Goal: Information Seeking & Learning: Check status

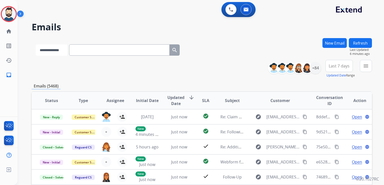
drag, startPoint x: 0, startPoint y: 0, endPoint x: 60, endPoint y: 51, distance: 78.4
click at [60, 51] on select "**********" at bounding box center [51, 49] width 31 height 11
select select "**********"
click at [36, 44] on select "**********" at bounding box center [51, 49] width 31 height 11
click at [88, 50] on input "text" at bounding box center [120, 49] width 100 height 11
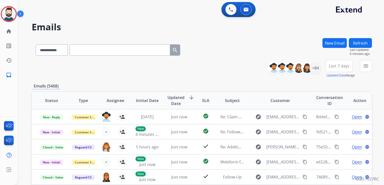
paste input "**********"
type input "**********"
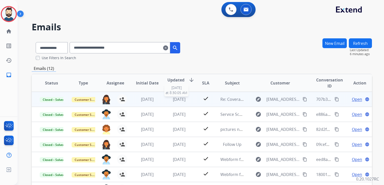
click at [180, 101] on span "[DATE]" at bounding box center [179, 100] width 13 height 6
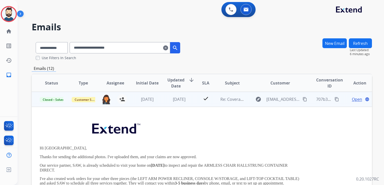
click at [352, 98] on span "Open" at bounding box center [356, 99] width 10 height 6
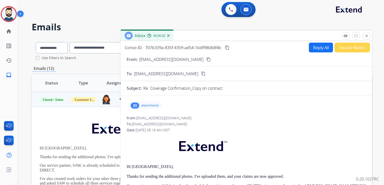
click at [149, 109] on div "30 attachments" at bounding box center [145, 106] width 34 height 8
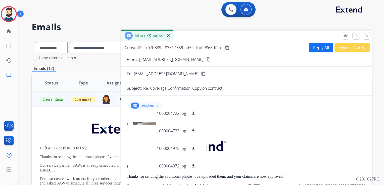
scroll to position [100, 0]
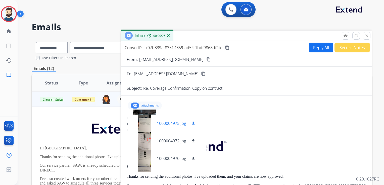
click at [173, 123] on p "1000004975.jpg" at bounding box center [171, 123] width 29 height 6
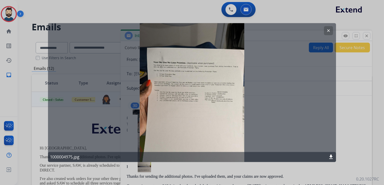
click at [325, 29] on button "clear" at bounding box center [328, 30] width 9 height 9
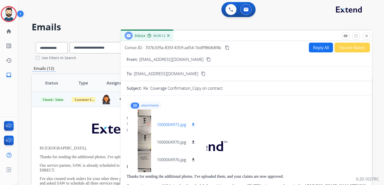
scroll to position [125, 0]
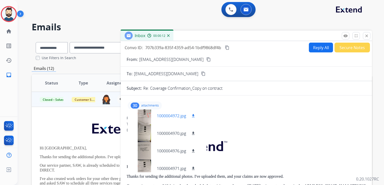
click at [174, 113] on p "1000004972.jpg" at bounding box center [171, 116] width 29 height 6
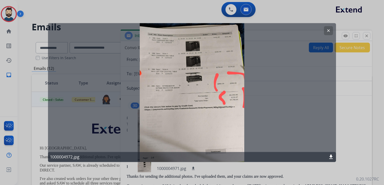
click at [329, 31] on mat-icon "clear" at bounding box center [328, 30] width 5 height 5
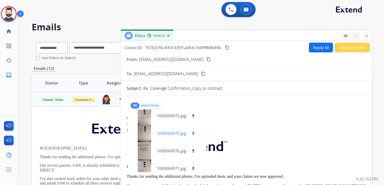
click at [178, 134] on p "1000004970.jpg" at bounding box center [171, 134] width 29 height 6
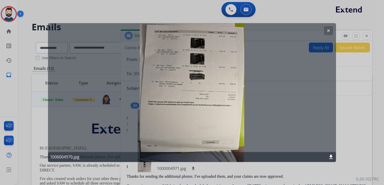
drag, startPoint x: 328, startPoint y: 29, endPoint x: 287, endPoint y: 71, distance: 59.3
click at [328, 29] on mat-icon "clear" at bounding box center [328, 30] width 5 height 5
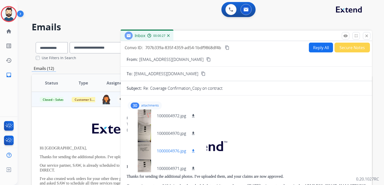
click at [177, 151] on p "1000004976.jpg" at bounding box center [171, 151] width 29 height 6
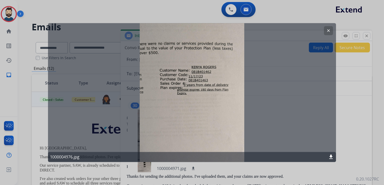
click at [326, 30] on button "clear" at bounding box center [328, 30] width 9 height 9
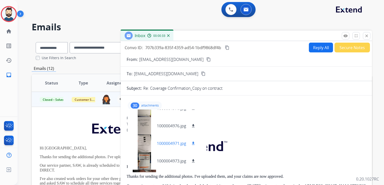
scroll to position [176, 0]
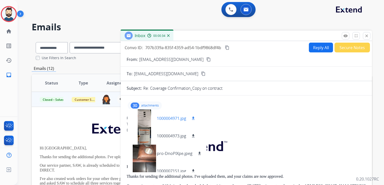
click at [173, 117] on p "1000004971.jpg" at bounding box center [171, 118] width 29 height 6
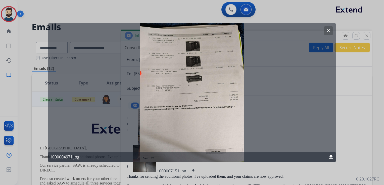
click at [329, 30] on mat-icon "clear" at bounding box center [328, 30] width 5 height 5
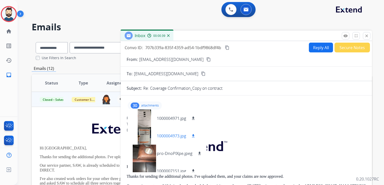
click at [183, 134] on p "1000004973.jpg" at bounding box center [171, 136] width 29 height 6
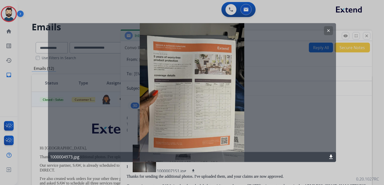
click at [330, 29] on mat-icon "clear" at bounding box center [328, 30] width 5 height 5
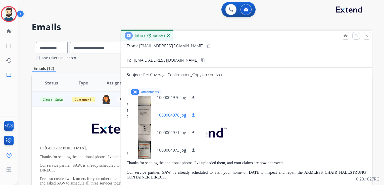
scroll to position [50, 0]
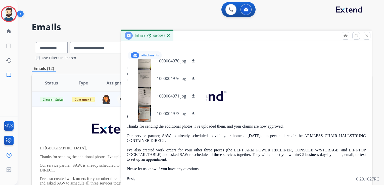
click at [147, 55] on p "attachments" at bounding box center [150, 55] width 18 height 4
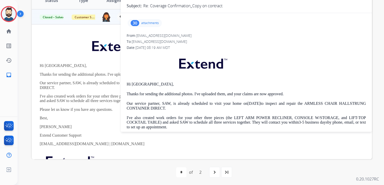
scroll to position [0, 0]
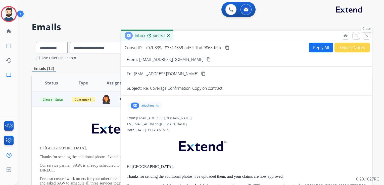
click at [369, 37] on button "close Close" at bounding box center [366, 36] width 8 height 8
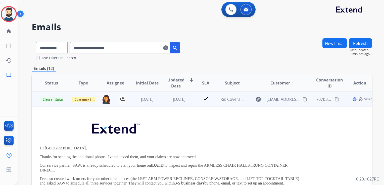
click at [160, 106] on td "[DATE]" at bounding box center [175, 99] width 32 height 15
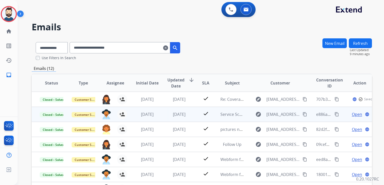
click at [174, 117] on td "[DATE]" at bounding box center [175, 114] width 32 height 15
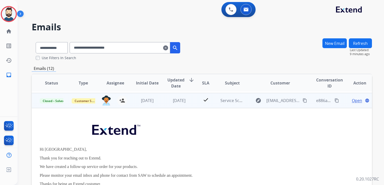
scroll to position [15, 0]
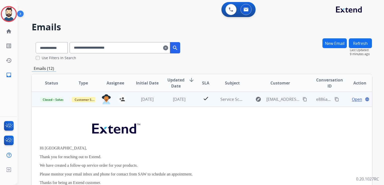
click at [351, 100] on span "Open" at bounding box center [356, 99] width 10 height 6
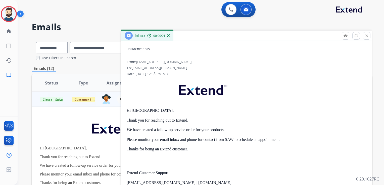
scroll to position [0, 0]
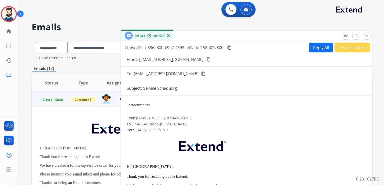
drag, startPoint x: 365, startPoint y: 34, endPoint x: 330, endPoint y: 46, distance: 37.5
click at [365, 34] on mat-icon "close" at bounding box center [366, 36] width 5 height 5
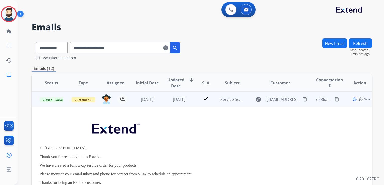
click at [166, 106] on td "[DATE]" at bounding box center [175, 99] width 32 height 15
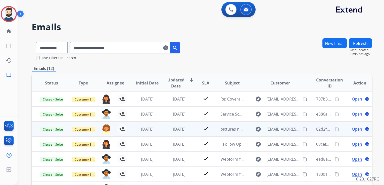
click at [181, 132] on td "[DATE]" at bounding box center [175, 129] width 32 height 15
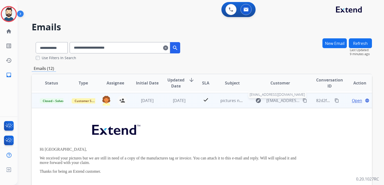
scroll to position [30, 0]
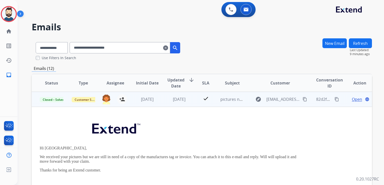
click at [352, 101] on span "Open" at bounding box center [356, 99] width 10 height 6
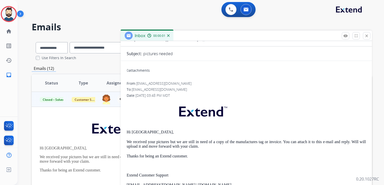
scroll to position [0, 0]
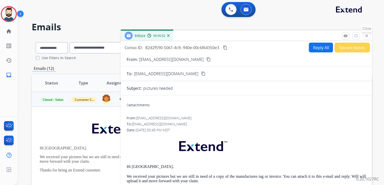
click at [366, 39] on button "close Close" at bounding box center [366, 36] width 8 height 8
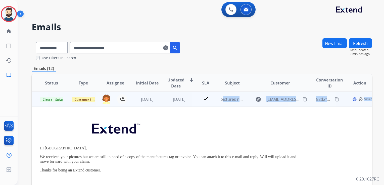
click at [193, 106] on tbody "Closed – Solved Customer Support [PERSON_NAME][EMAIL_ADDRESS][PERSON_NAME][DOMA…" at bounding box center [202, 175] width 340 height 166
drag, startPoint x: 193, startPoint y: 106, endPoint x: 184, endPoint y: 107, distance: 9.0
click at [184, 107] on tbody "Closed – Solved Customer Support [PERSON_NAME][EMAIL_ADDRESS][PERSON_NAME][DOMA…" at bounding box center [202, 175] width 340 height 166
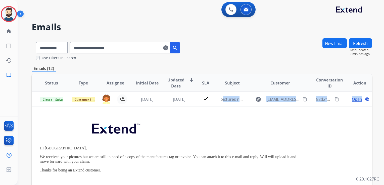
click at [184, 107] on td "[DATE]" at bounding box center [175, 99] width 32 height 15
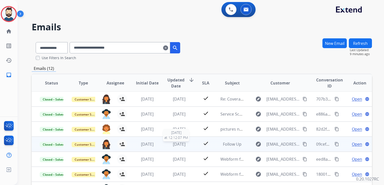
click at [180, 146] on span "[DATE]" at bounding box center [179, 145] width 13 height 6
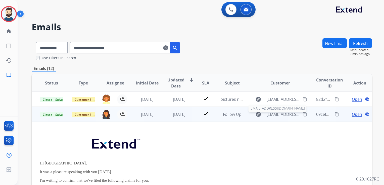
scroll to position [45, 0]
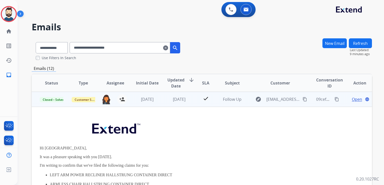
click at [351, 99] on span "Open" at bounding box center [356, 99] width 10 height 6
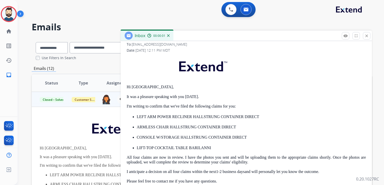
scroll to position [0, 0]
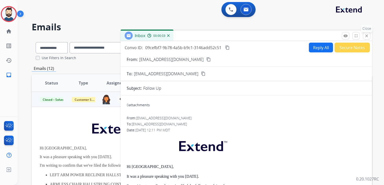
click at [365, 38] on button "close Close" at bounding box center [366, 36] width 8 height 8
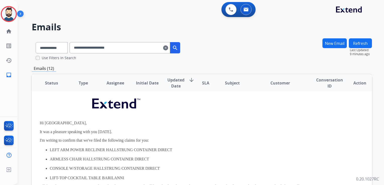
scroll to position [20, 0]
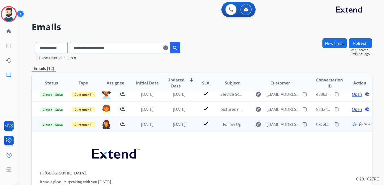
click at [178, 131] on td "[DATE]" at bounding box center [175, 124] width 32 height 15
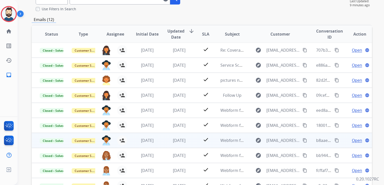
scroll to position [50, 0]
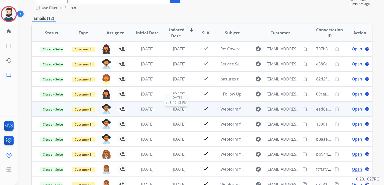
click at [184, 111] on div "[DATE]" at bounding box center [179, 109] width 24 height 6
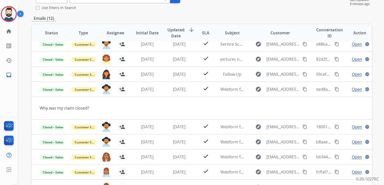
scroll to position [23, 0]
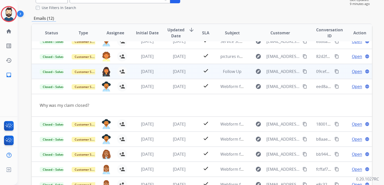
click at [185, 92] on td "[DATE]" at bounding box center [175, 86] width 32 height 15
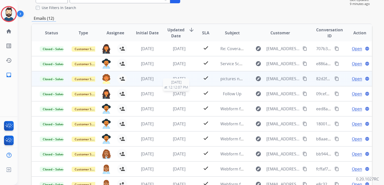
scroll to position [0, 0]
